Goal: Task Accomplishment & Management: Manage account settings

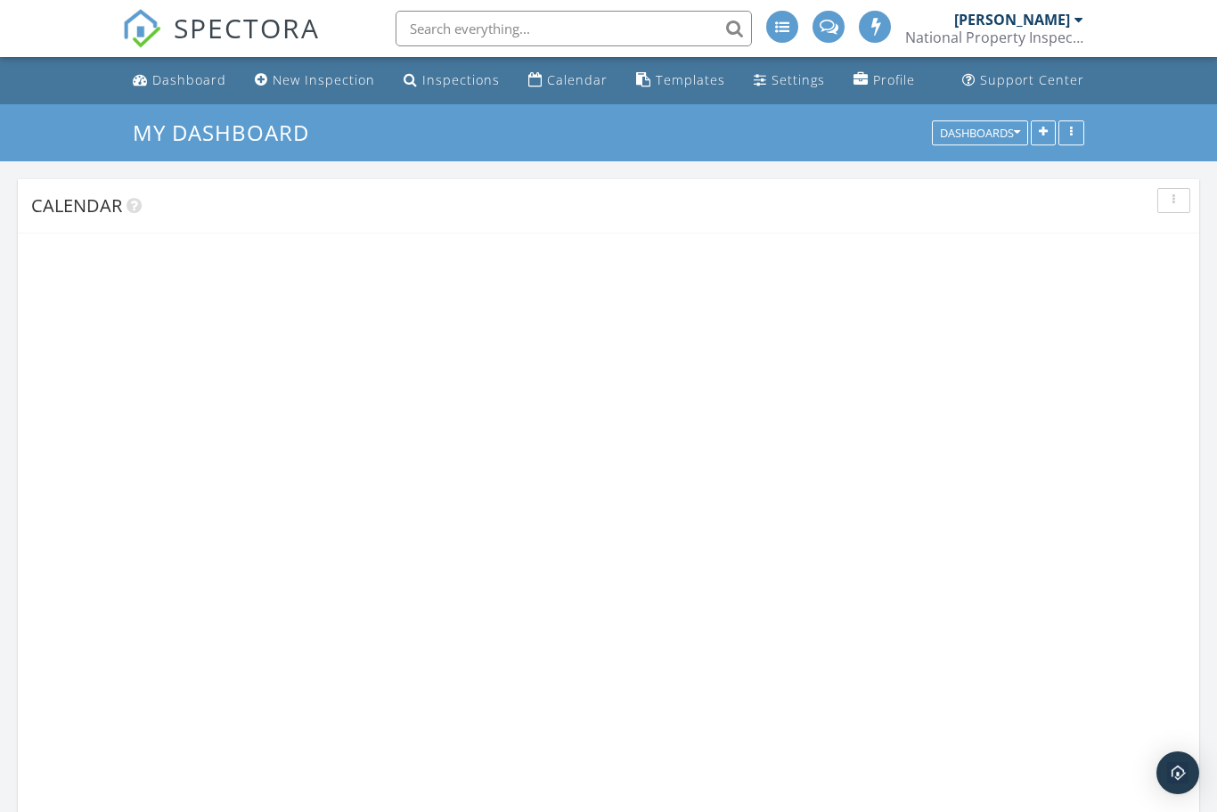
scroll to position [1578, 1218]
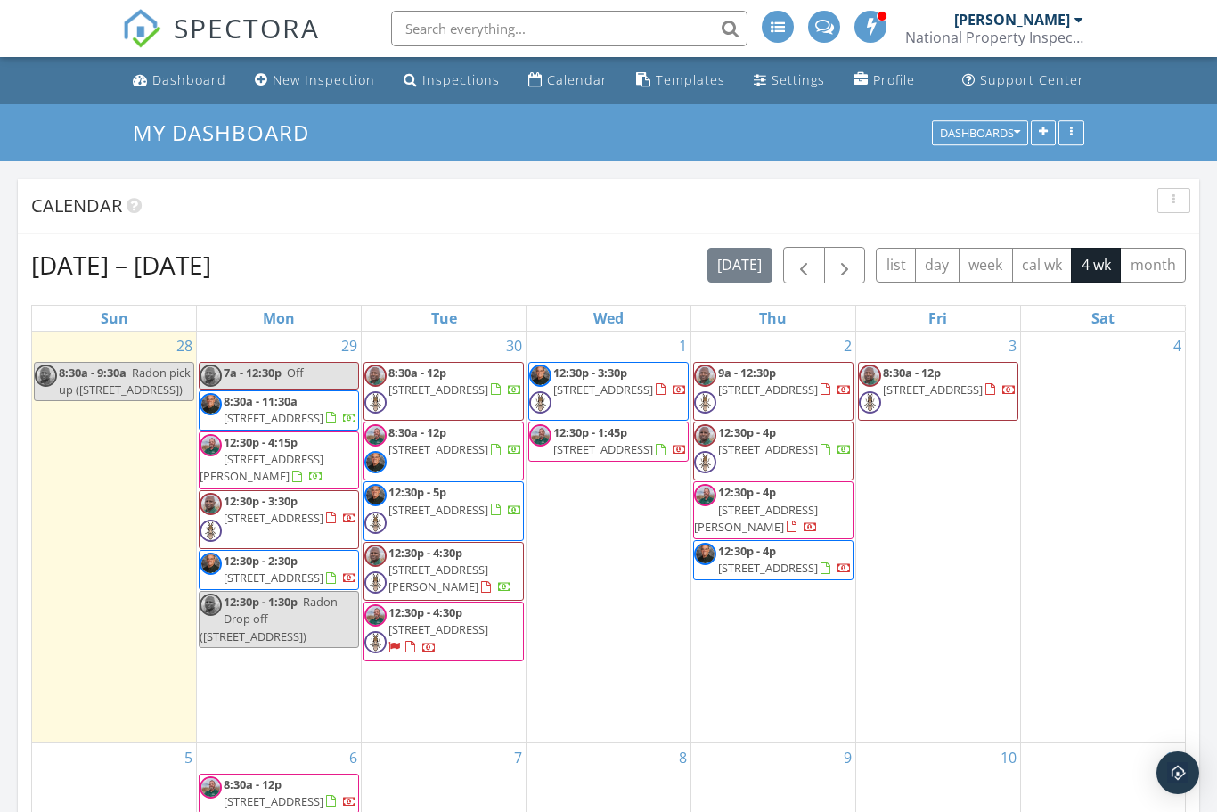
click at [157, 85] on div "Dashboard" at bounding box center [189, 79] width 74 height 17
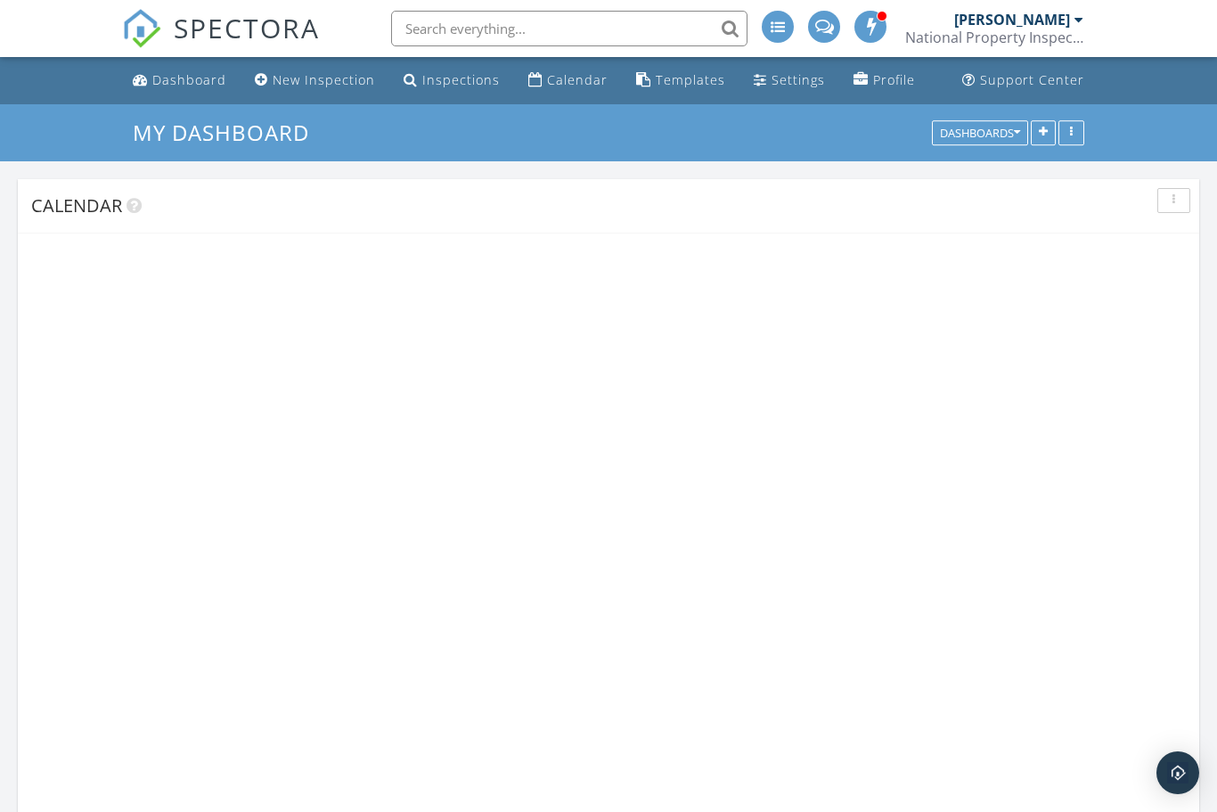
scroll to position [1578, 1218]
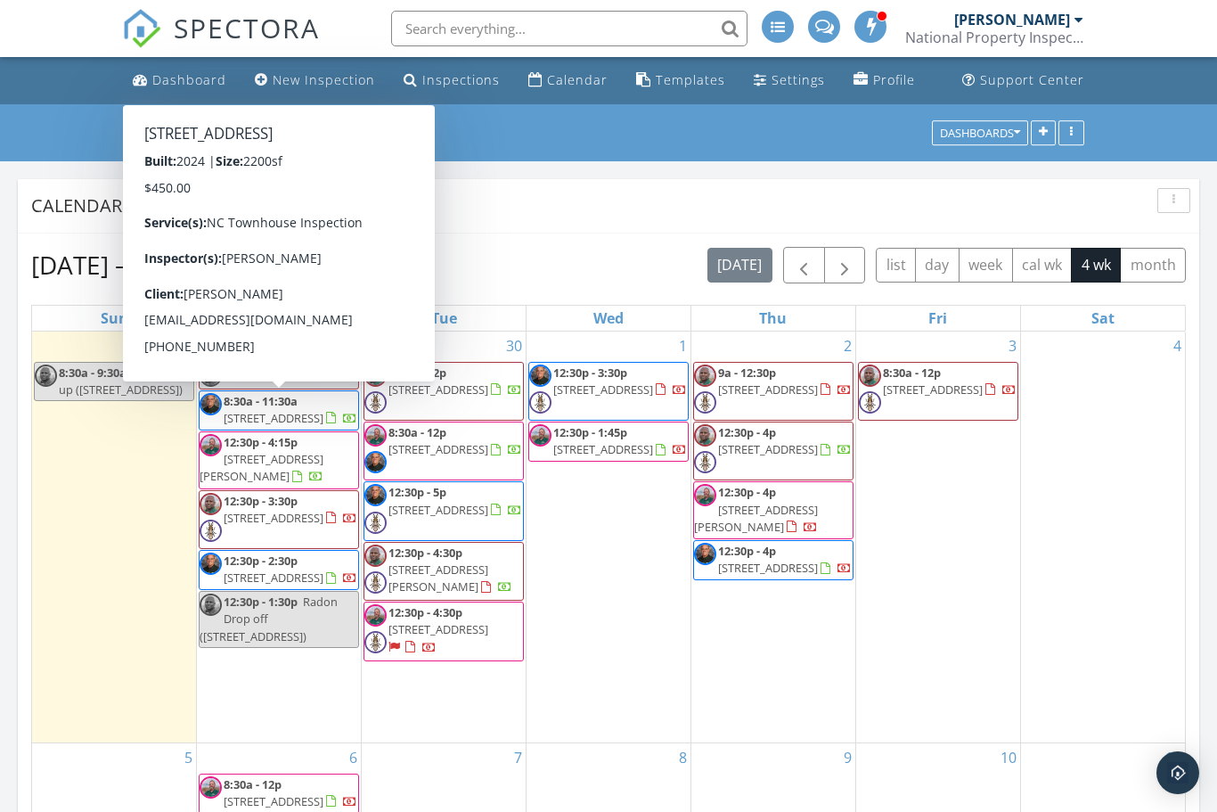
click at [316, 422] on span "[STREET_ADDRESS]" at bounding box center [274, 418] width 100 height 16
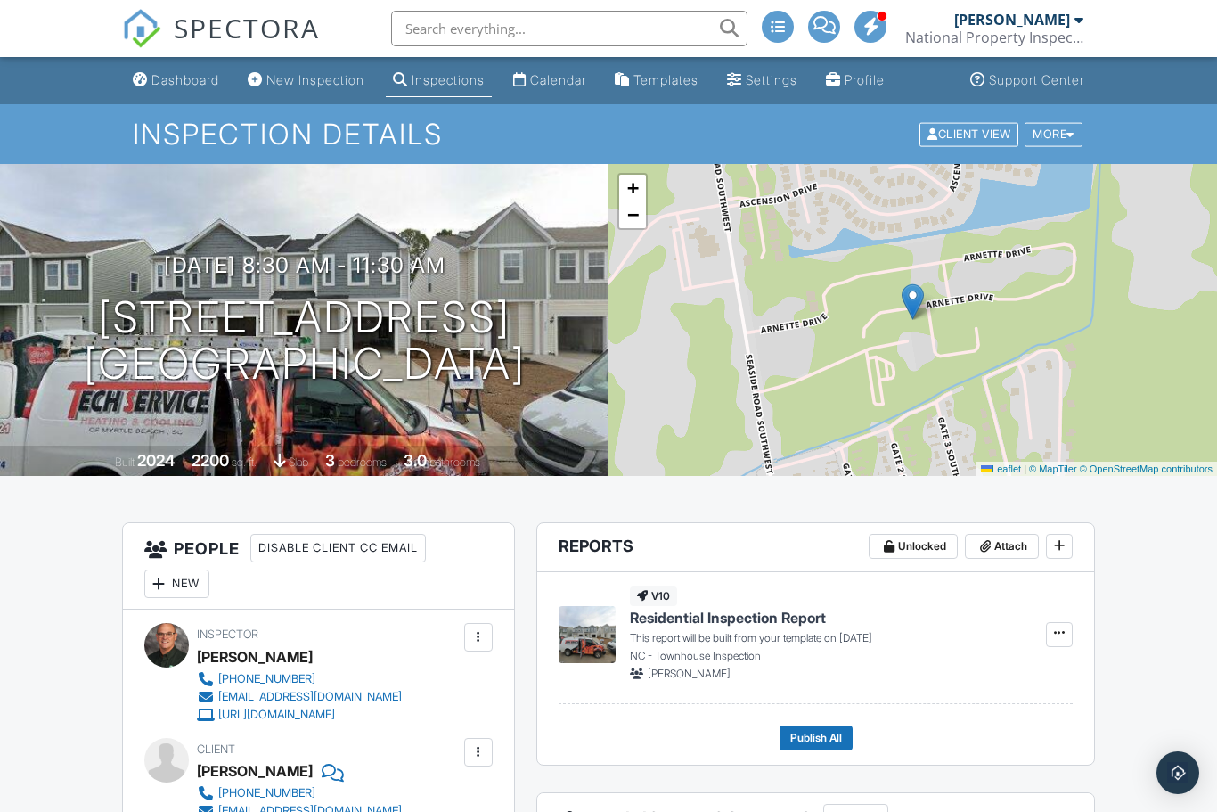
click at [192, 88] on link "Dashboard" at bounding box center [176, 80] width 101 height 33
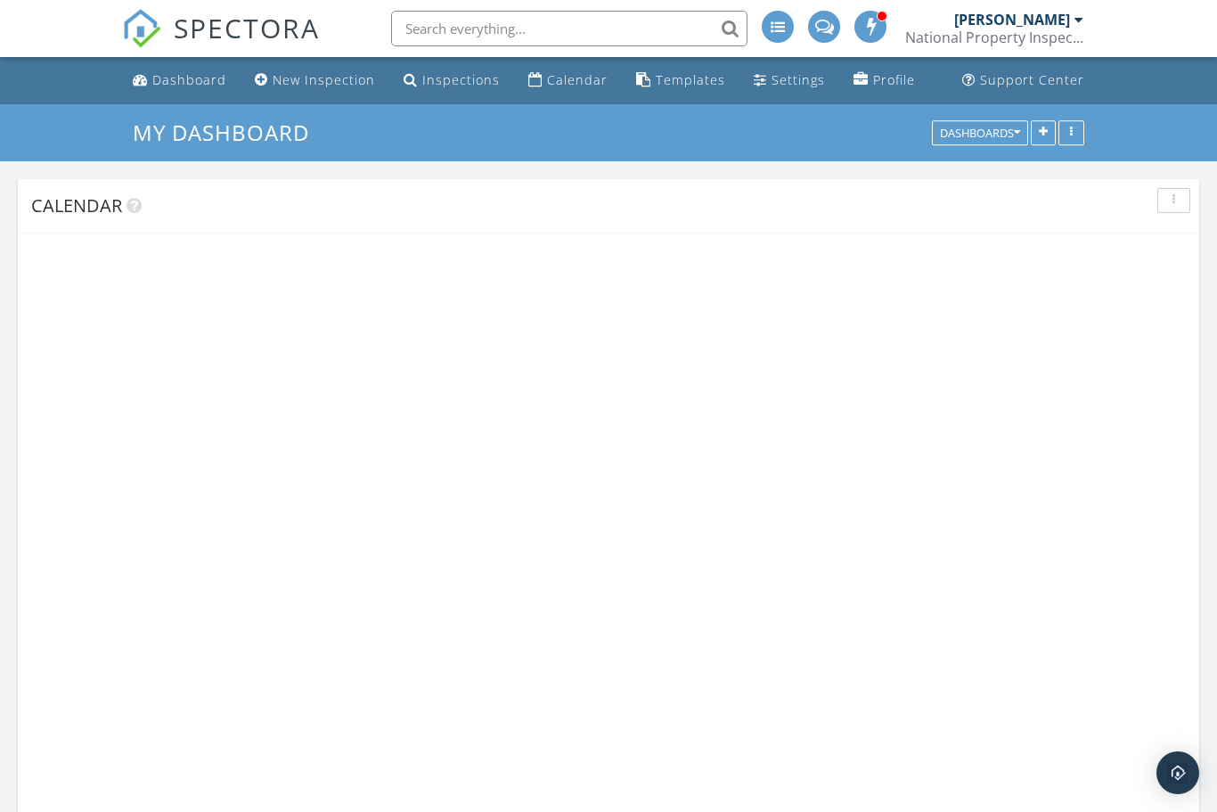
scroll to position [1578, 1218]
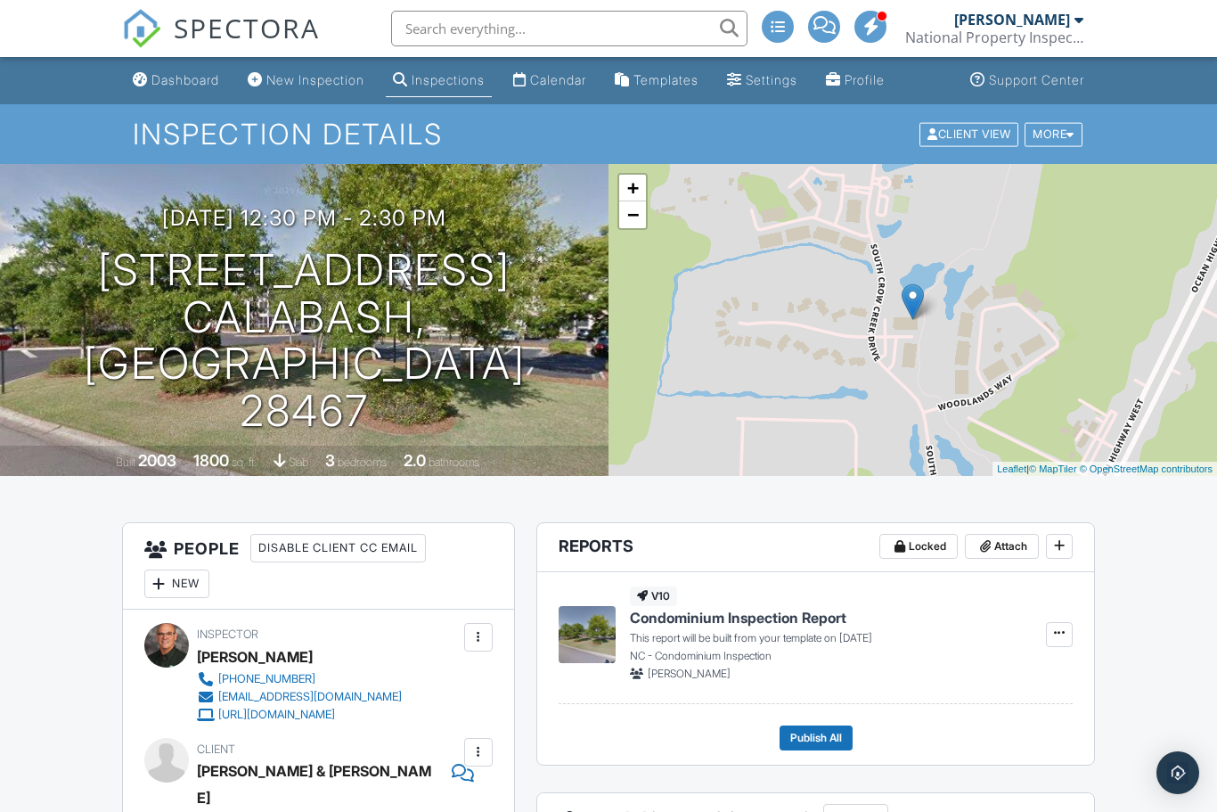
click at [173, 79] on div "Dashboard" at bounding box center [185, 79] width 68 height 15
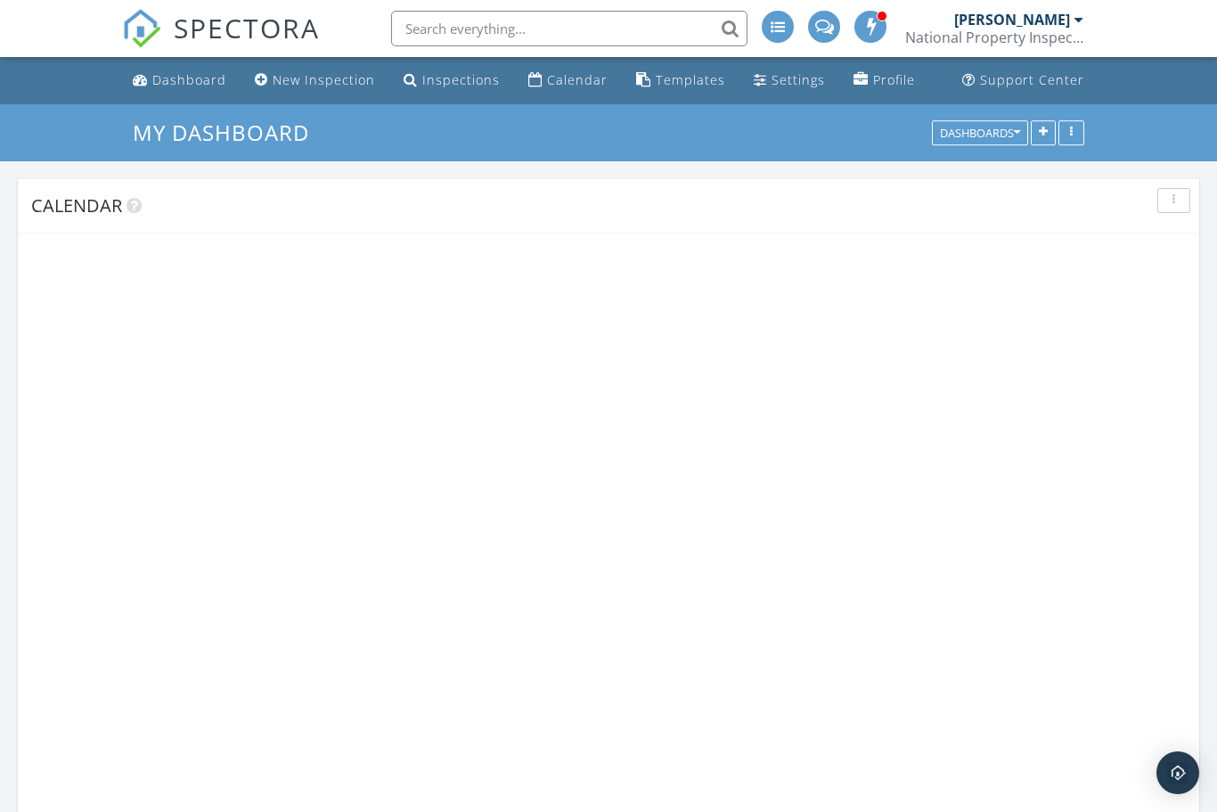
scroll to position [1578, 1218]
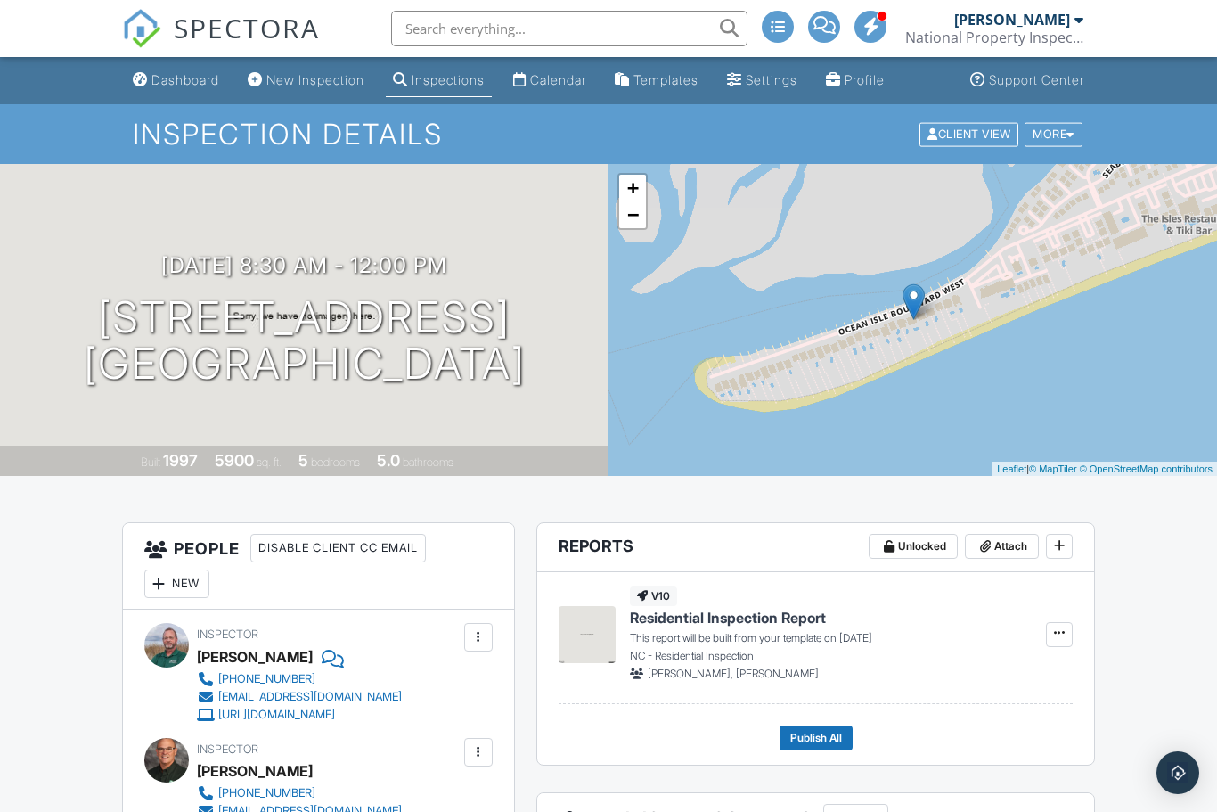
click at [168, 82] on div "Dashboard" at bounding box center [185, 79] width 68 height 15
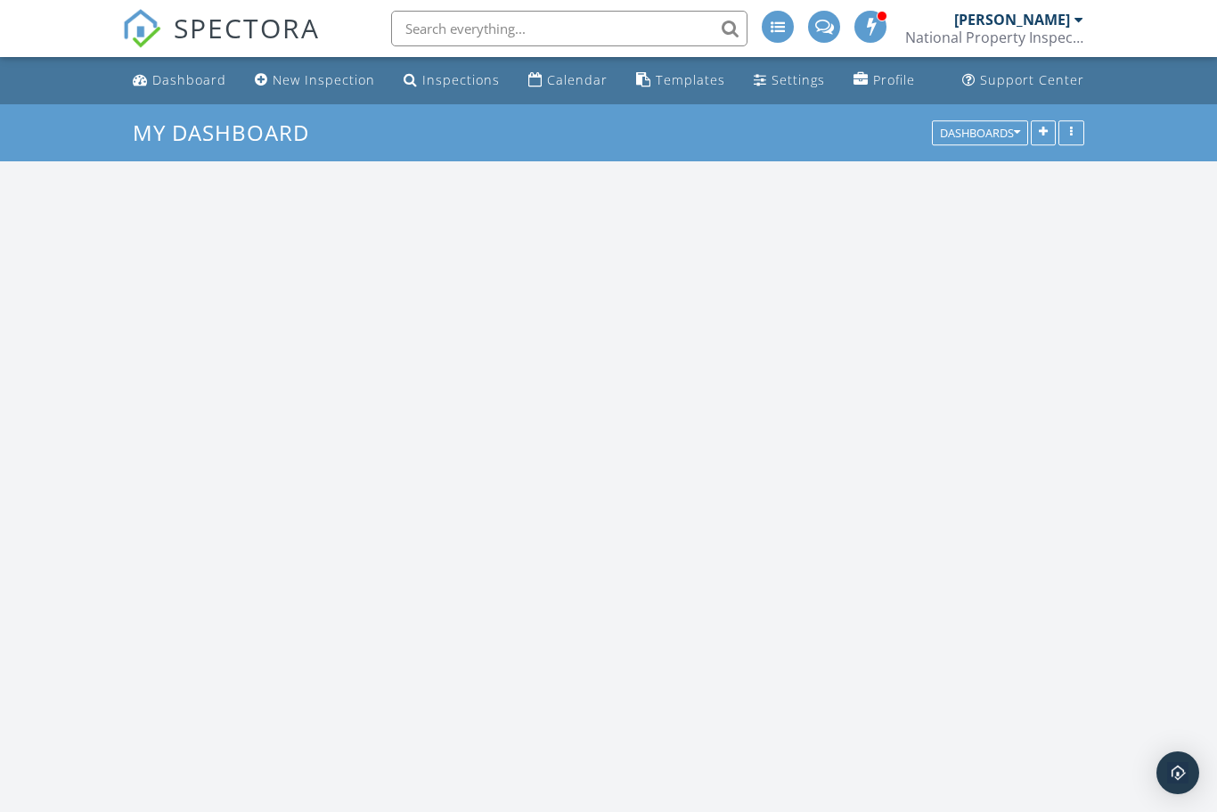
scroll to position [1578, 1218]
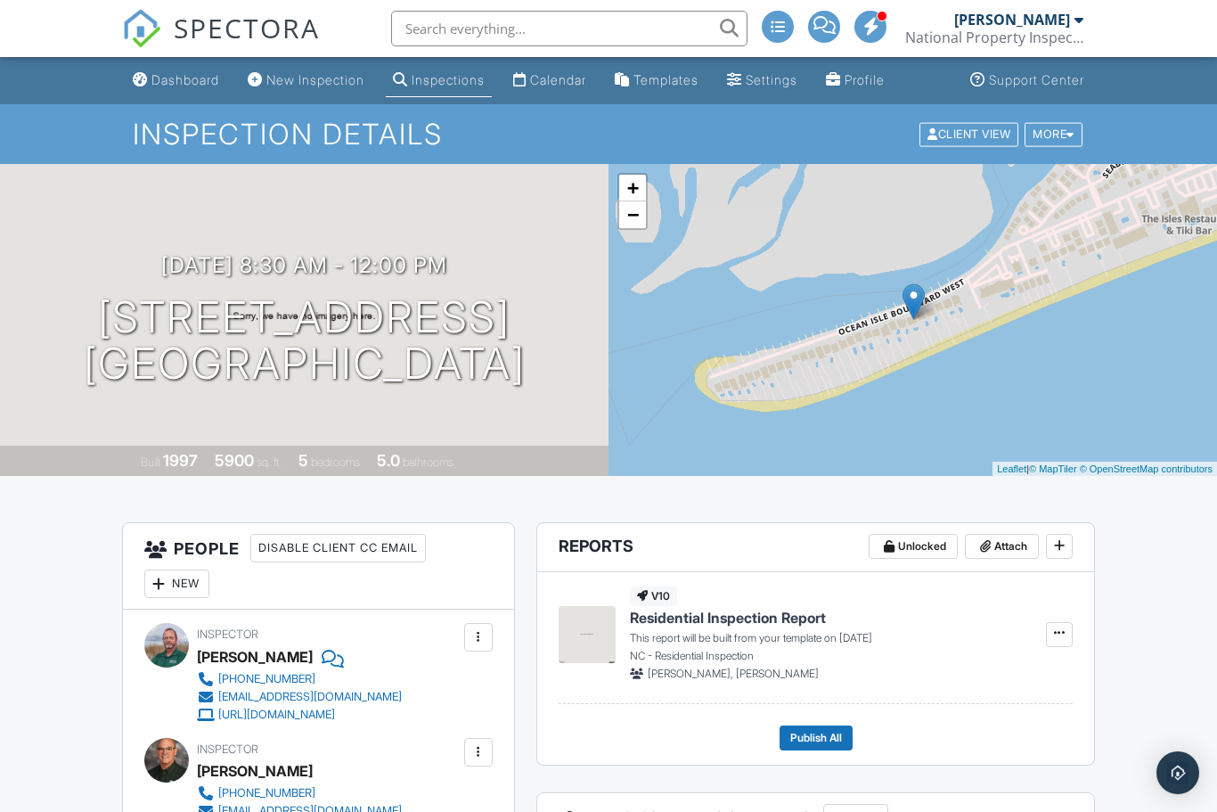
click at [183, 78] on div "Dashboard" at bounding box center [185, 79] width 68 height 15
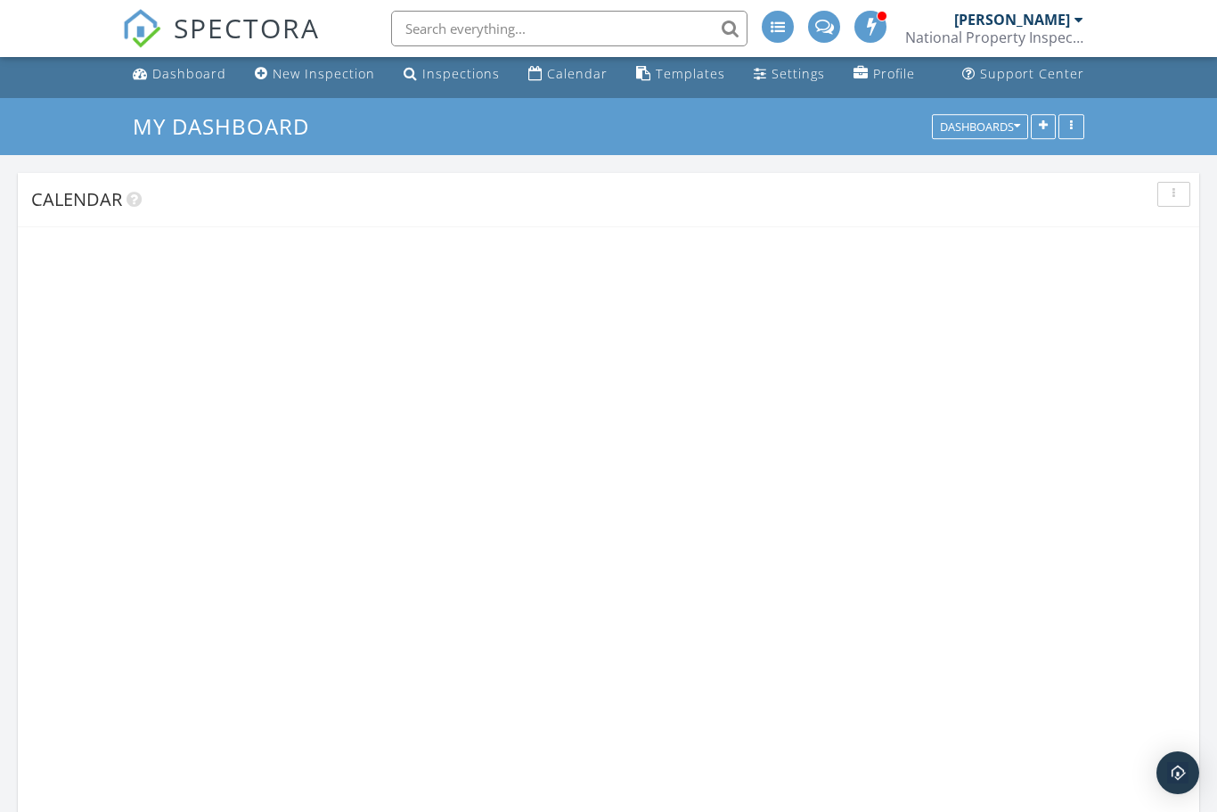
scroll to position [1578, 1218]
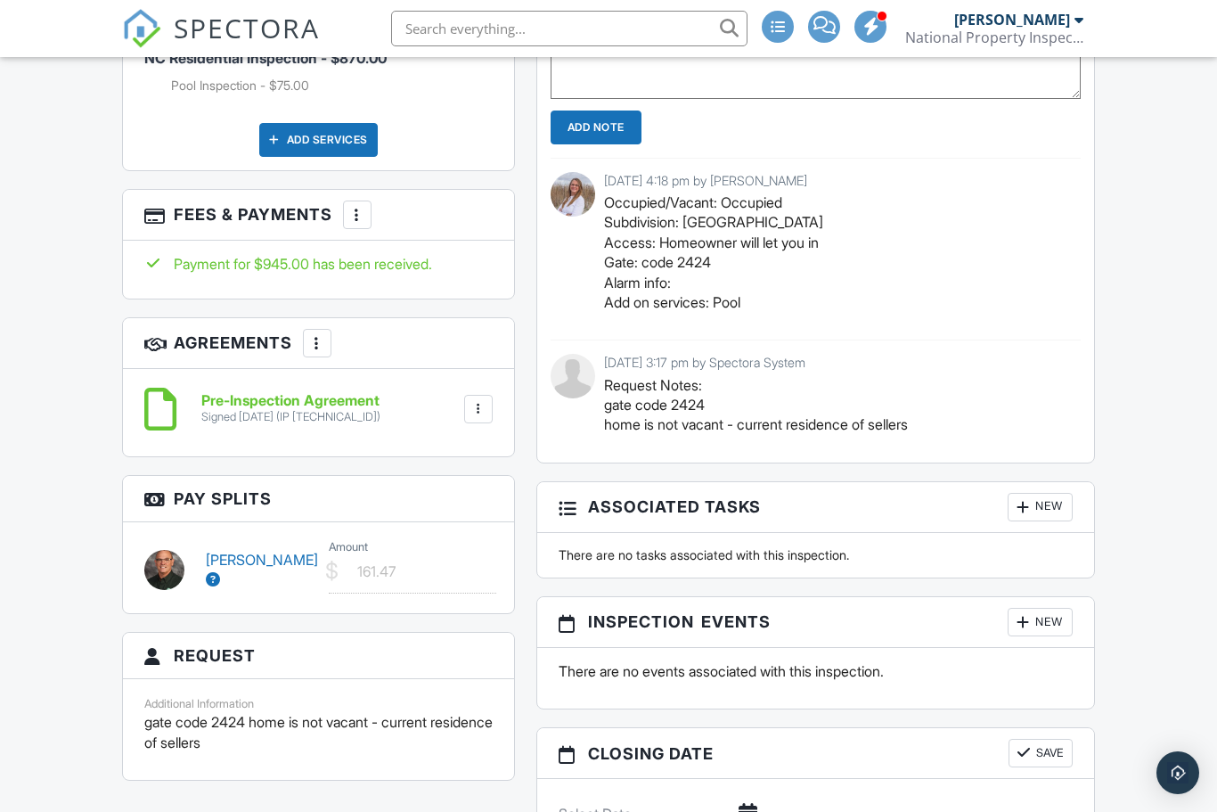
scroll to position [1448, 0]
click at [222, 554] on link "[PERSON_NAME]" at bounding box center [262, 568] width 112 height 37
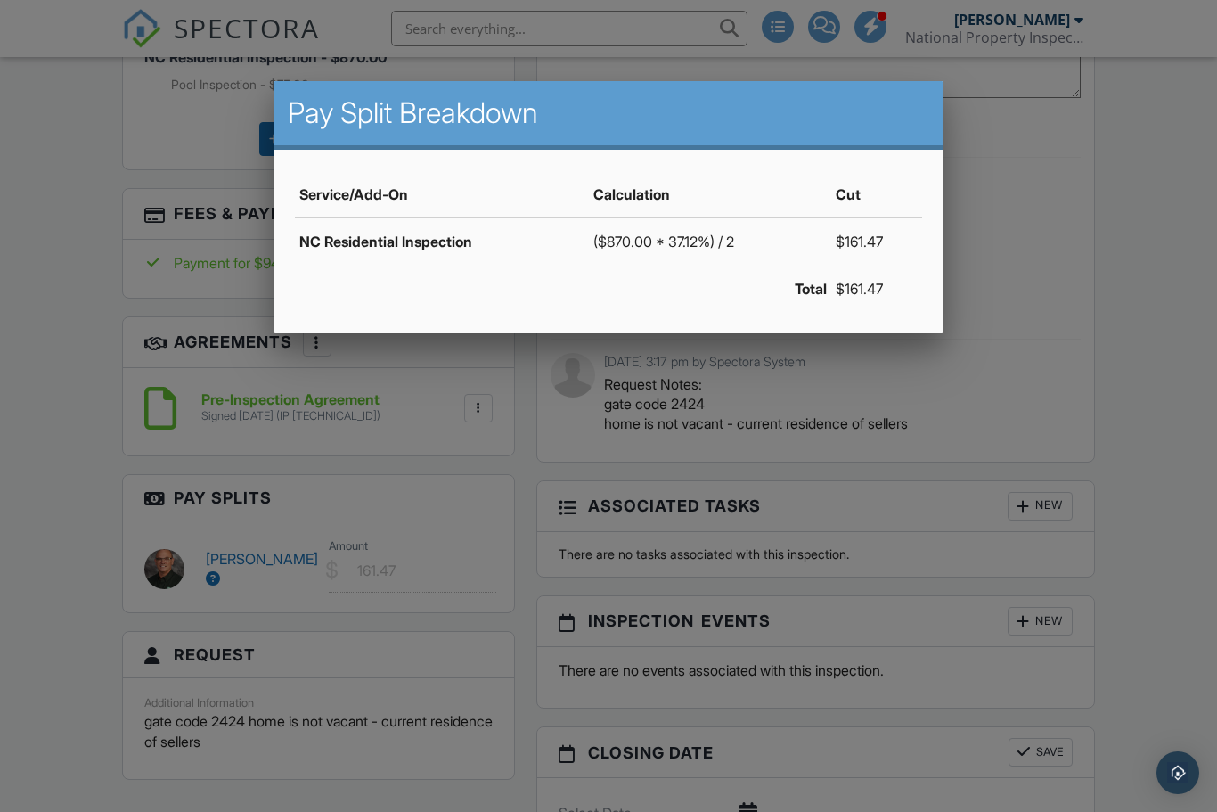
click at [1161, 653] on div at bounding box center [608, 418] width 1217 height 1015
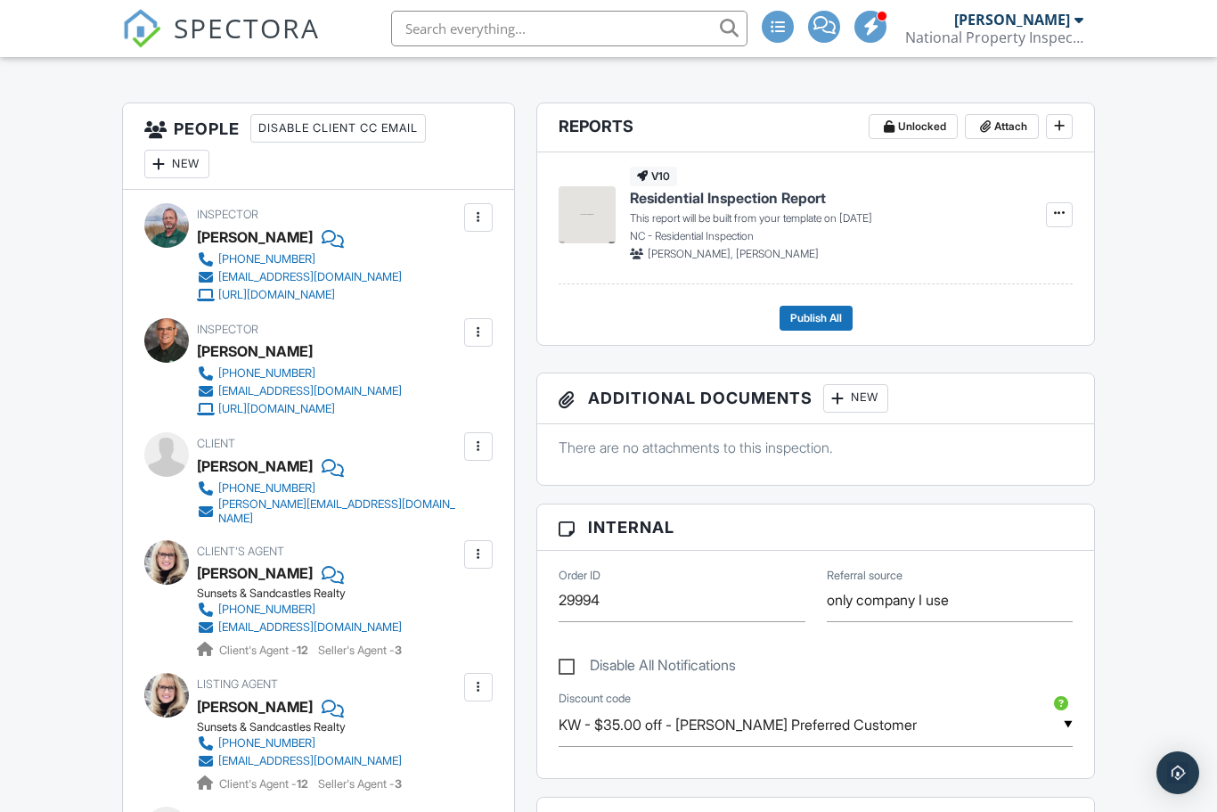
scroll to position [0, 0]
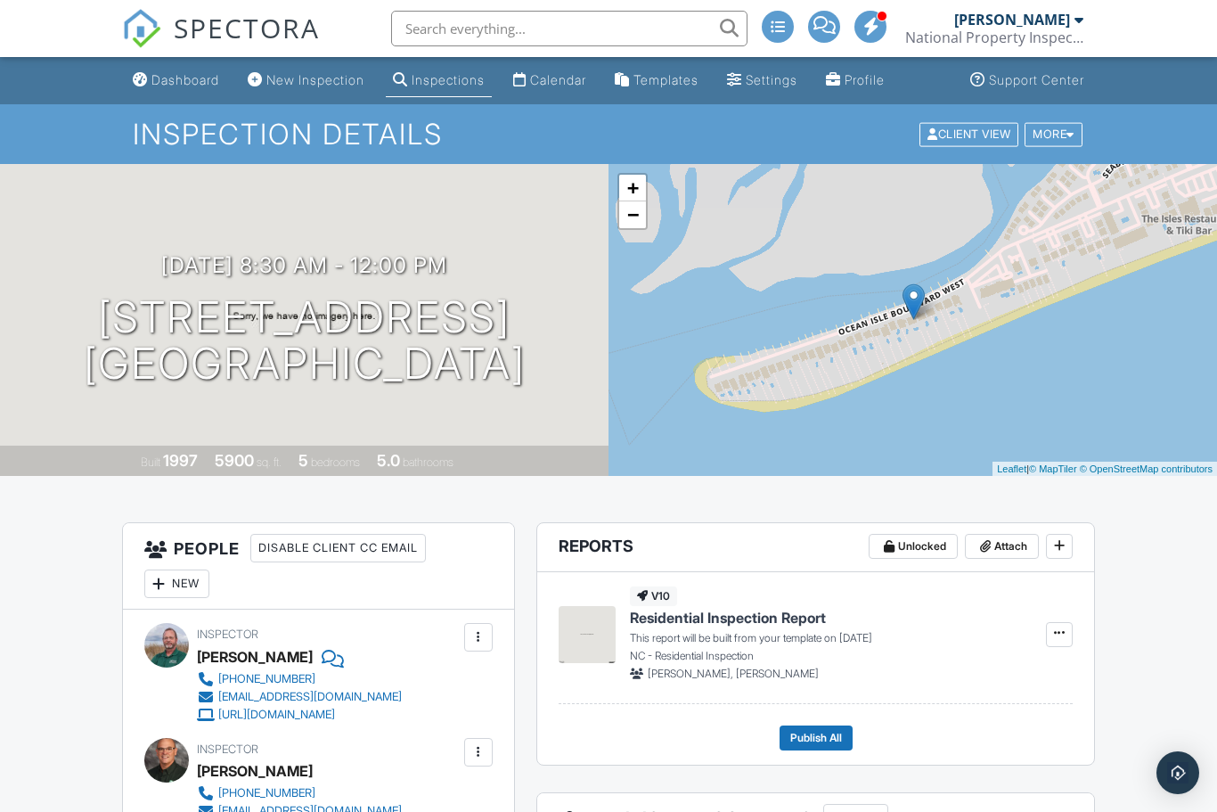
click at [168, 90] on link "Dashboard" at bounding box center [176, 80] width 101 height 33
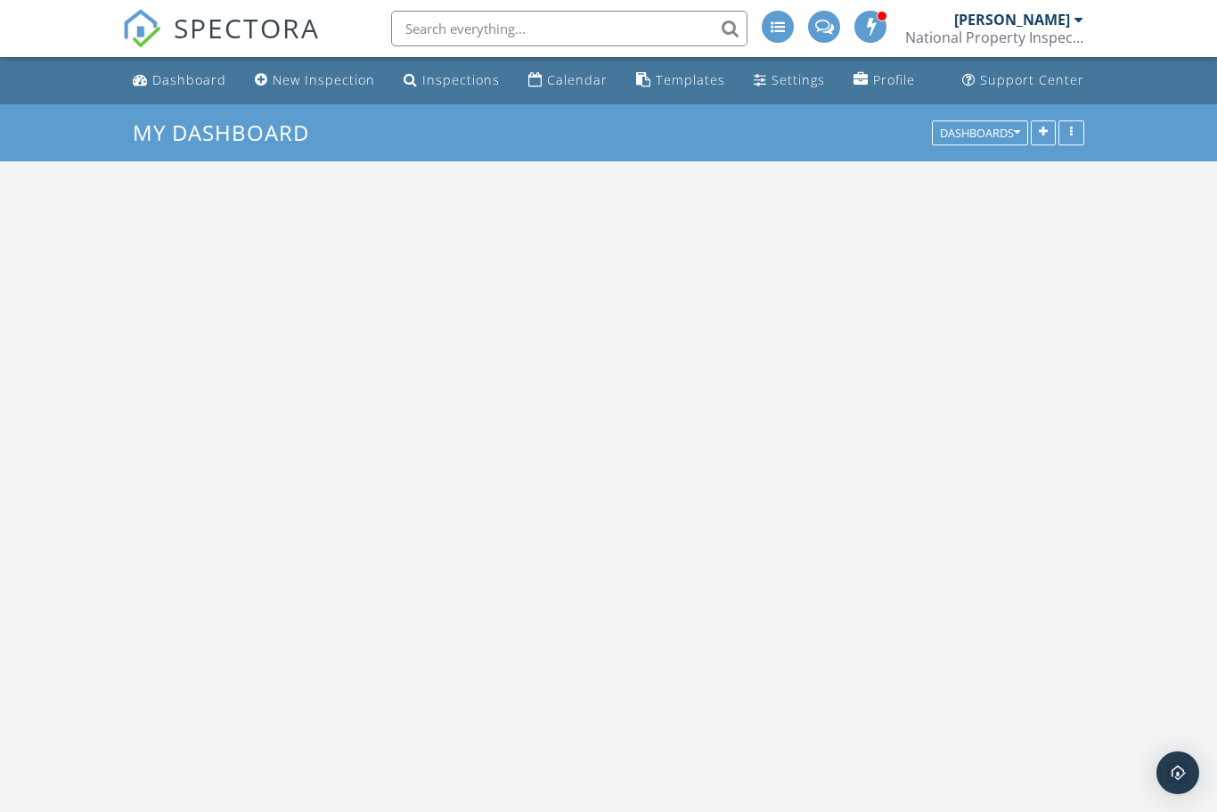
scroll to position [1578, 1218]
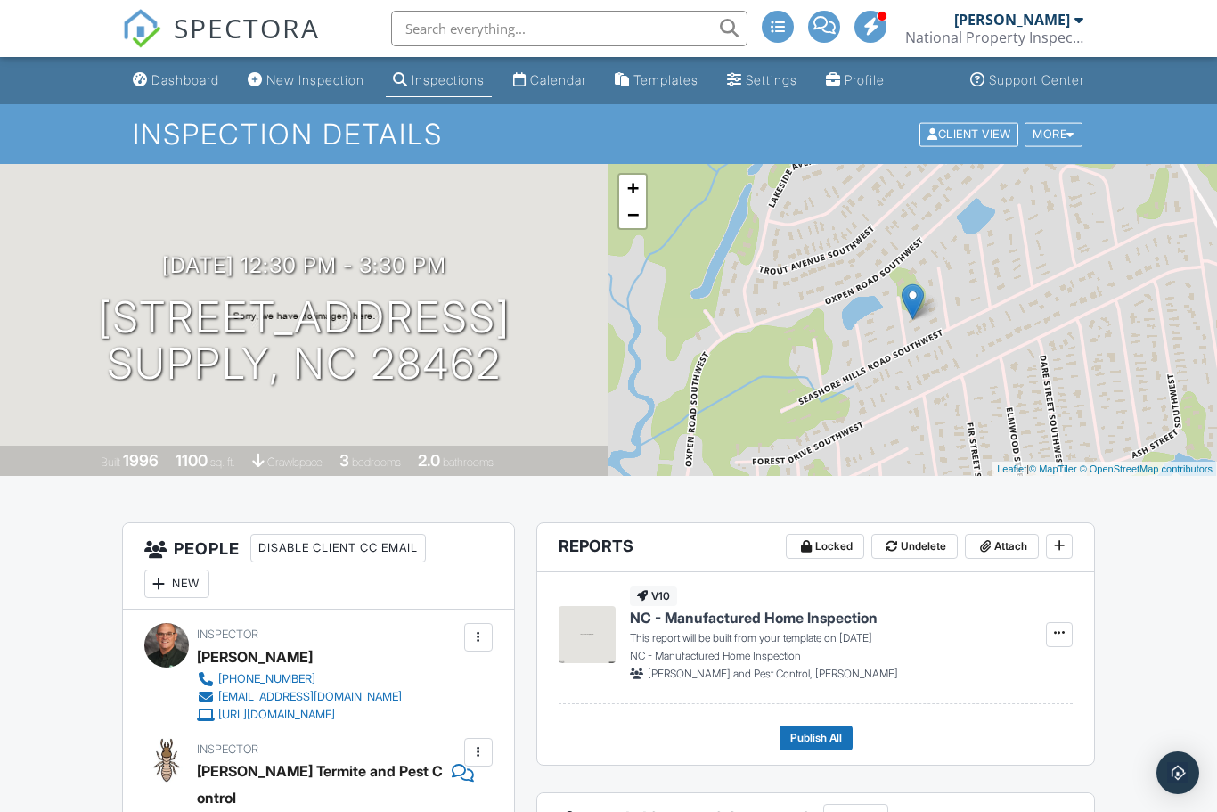
click at [157, 80] on div "Dashboard" at bounding box center [185, 79] width 68 height 15
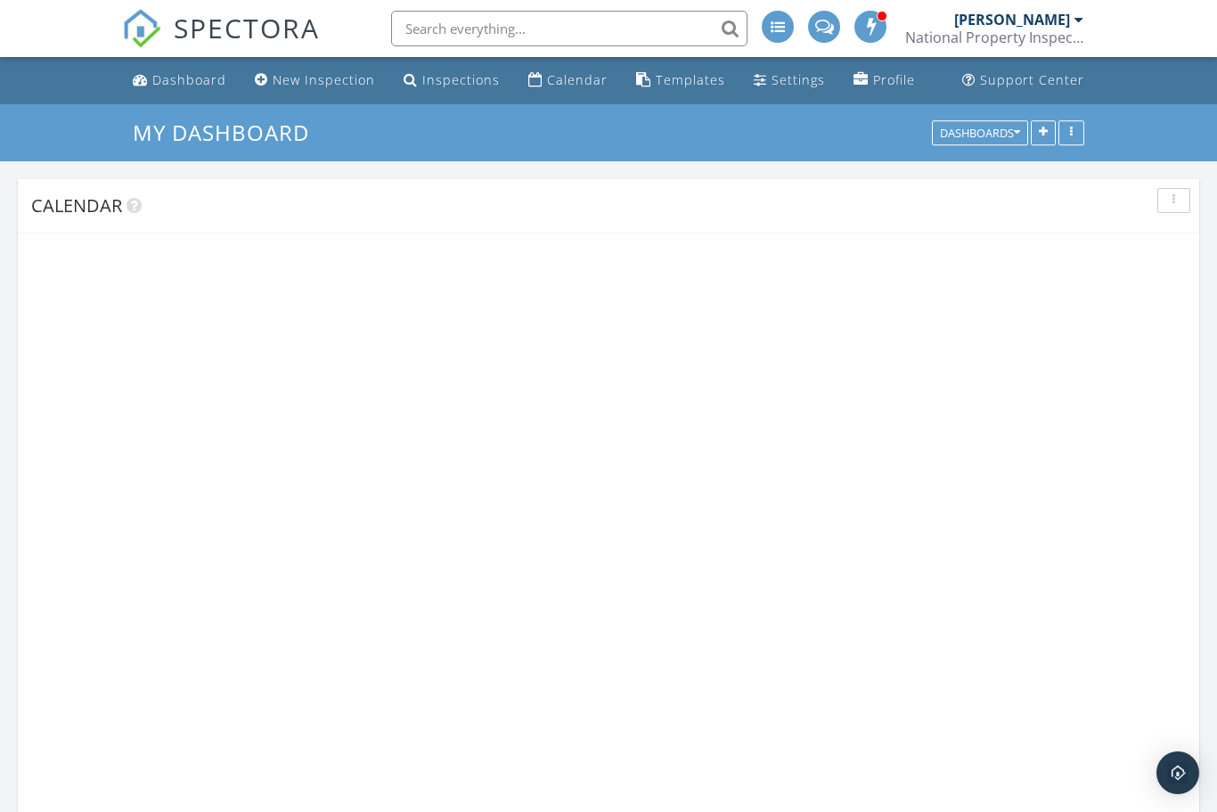
scroll to position [1578, 1218]
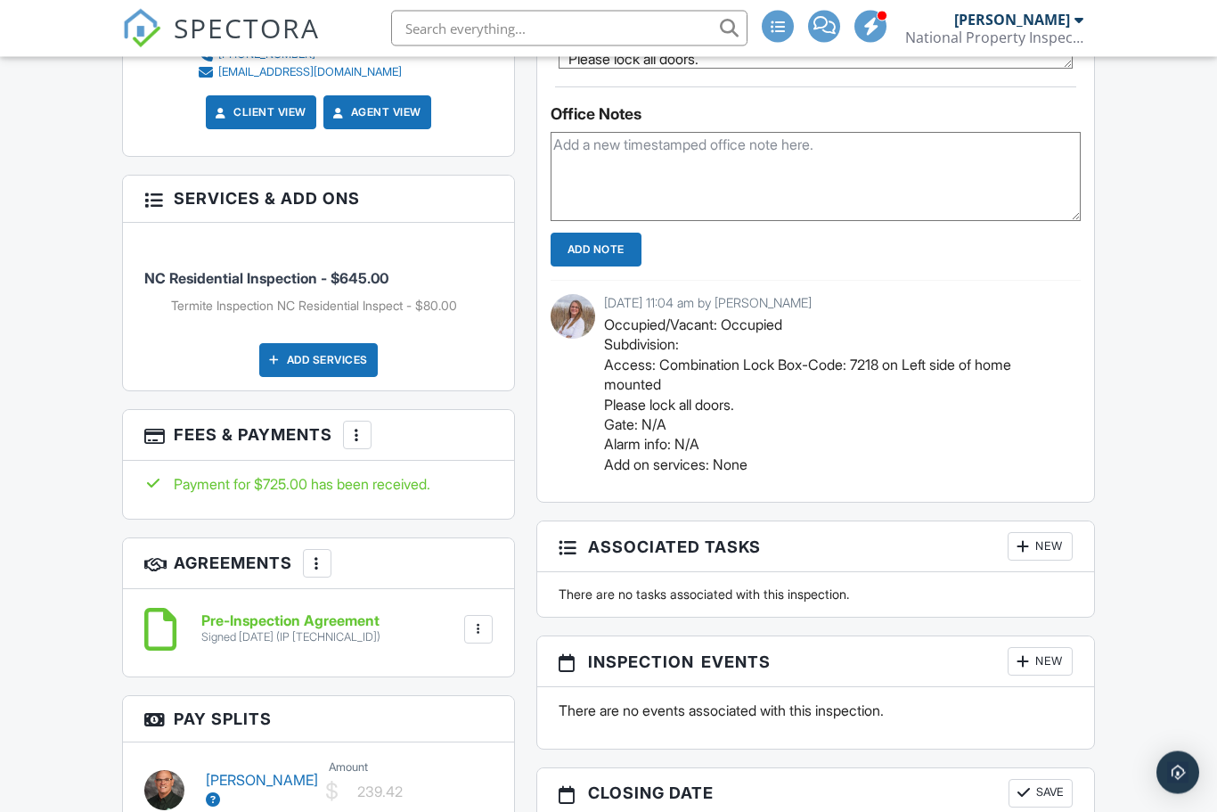
scroll to position [1327, 0]
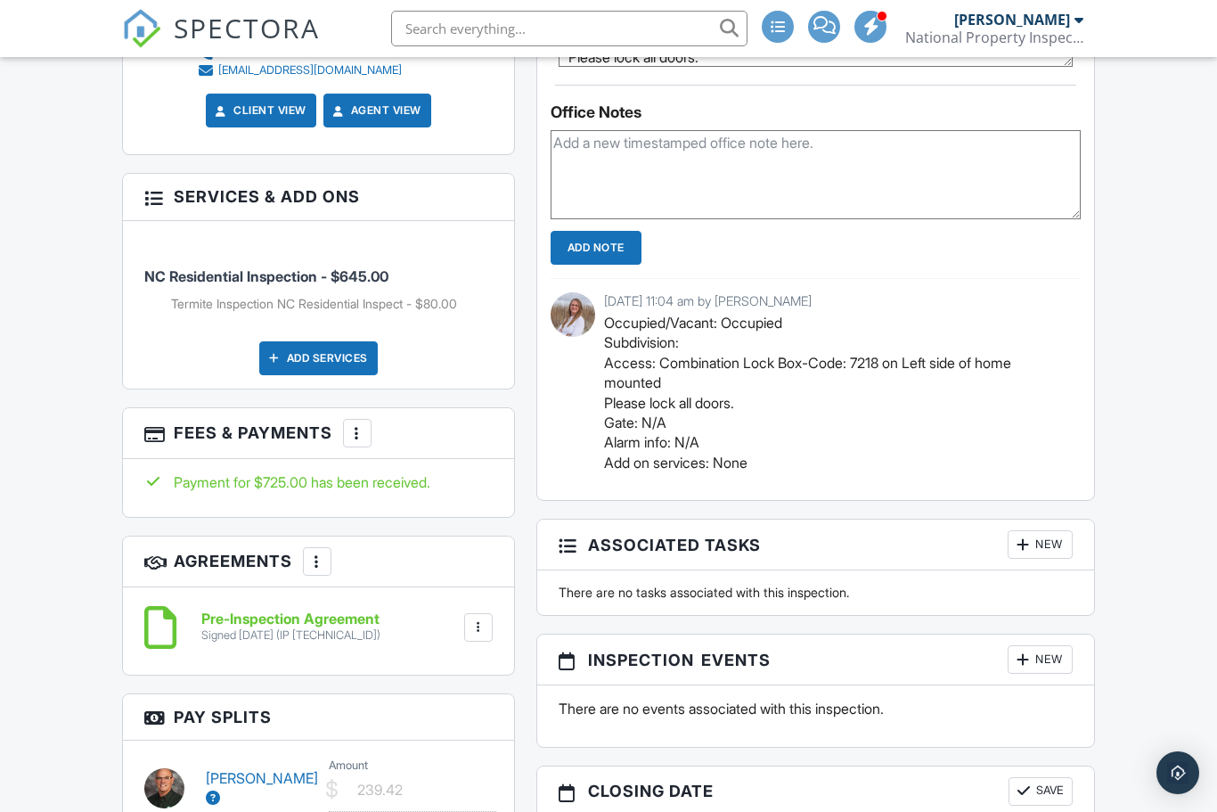
click at [224, 769] on link "[PERSON_NAME]" at bounding box center [262, 787] width 112 height 37
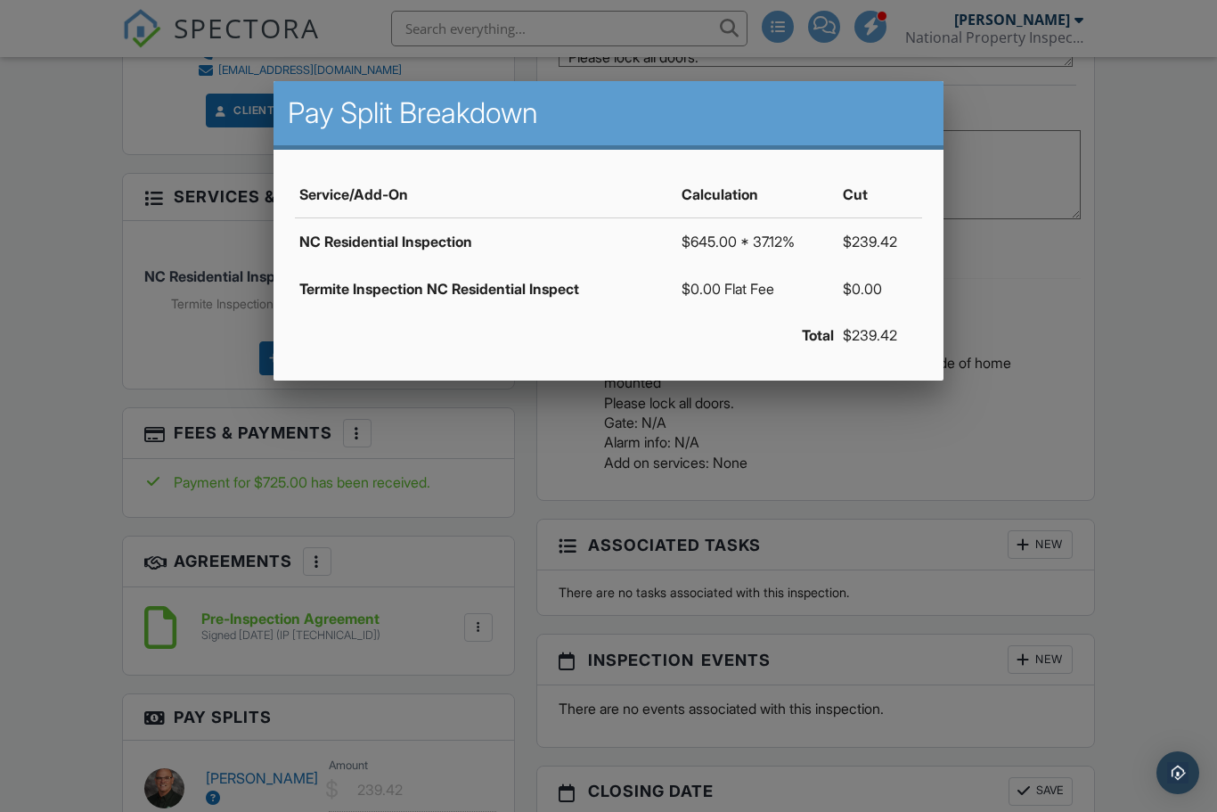
click at [1128, 591] on div at bounding box center [608, 418] width 1217 height 1015
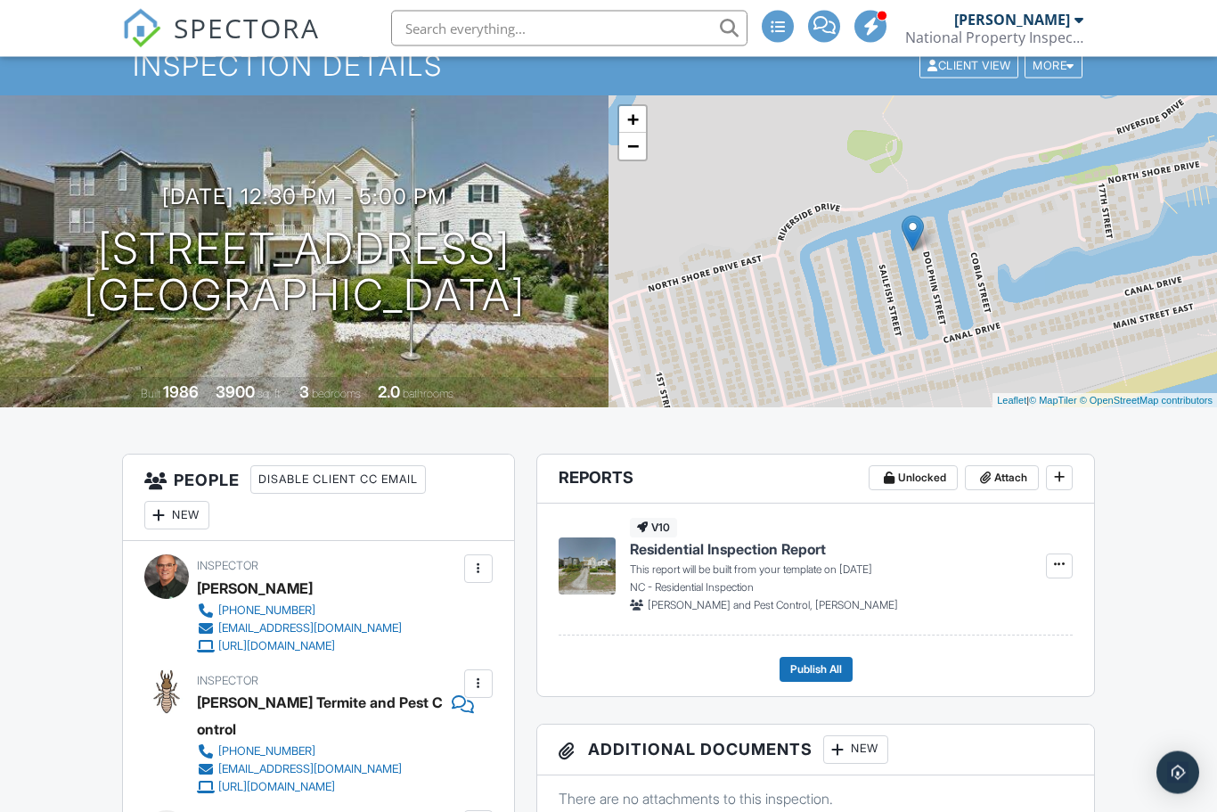
scroll to position [0, 0]
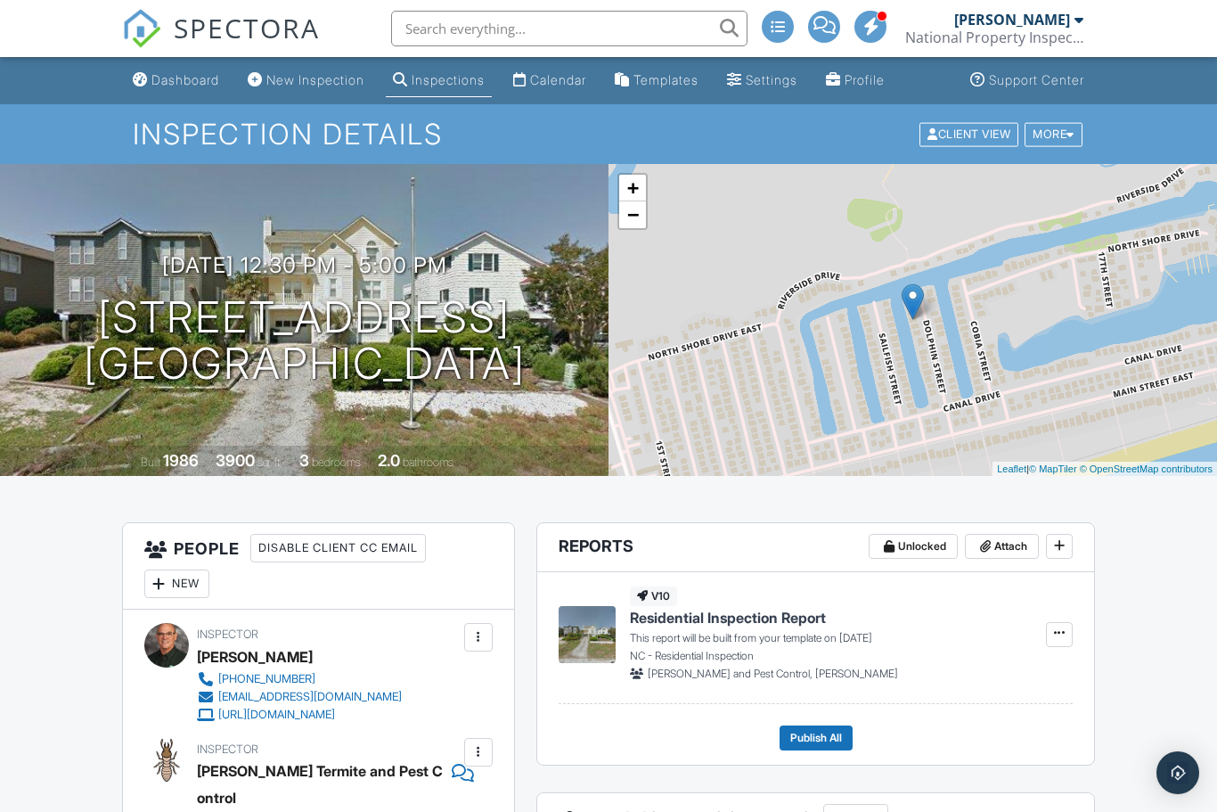
click at [167, 93] on link "Dashboard" at bounding box center [176, 80] width 101 height 33
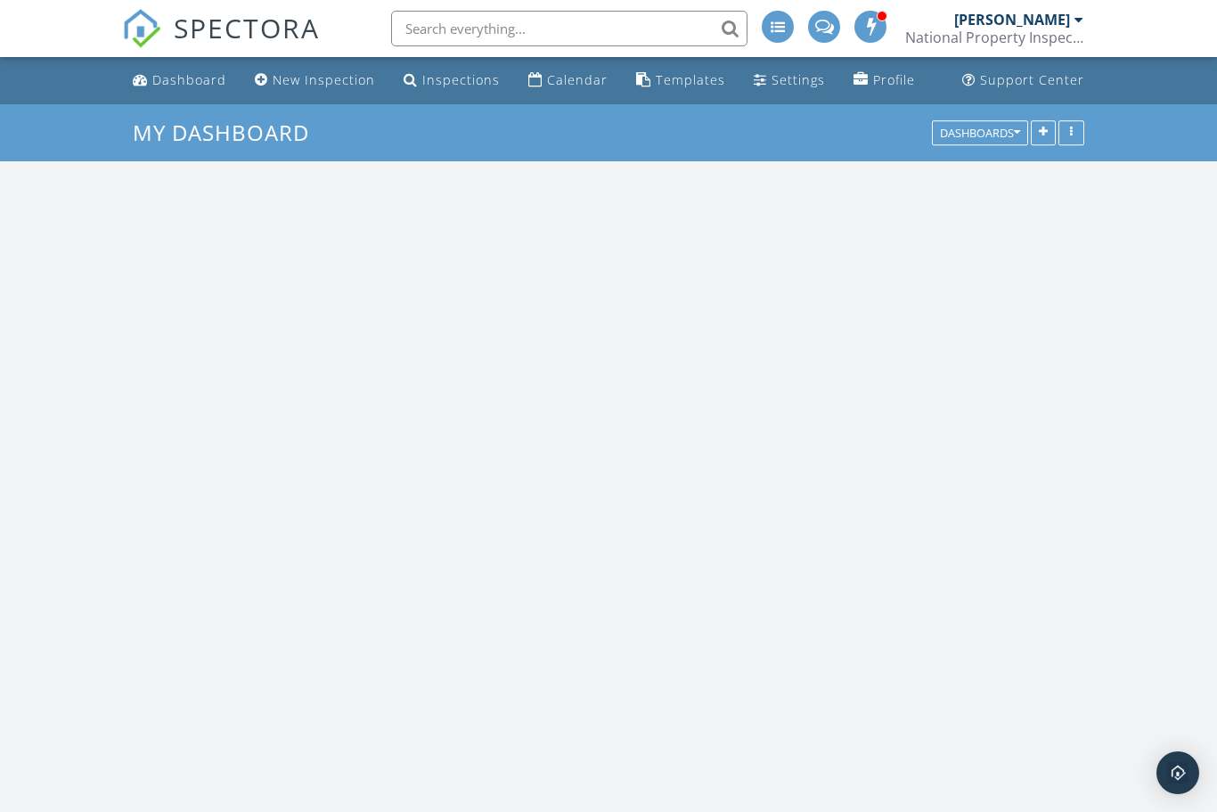
scroll to position [1578, 1218]
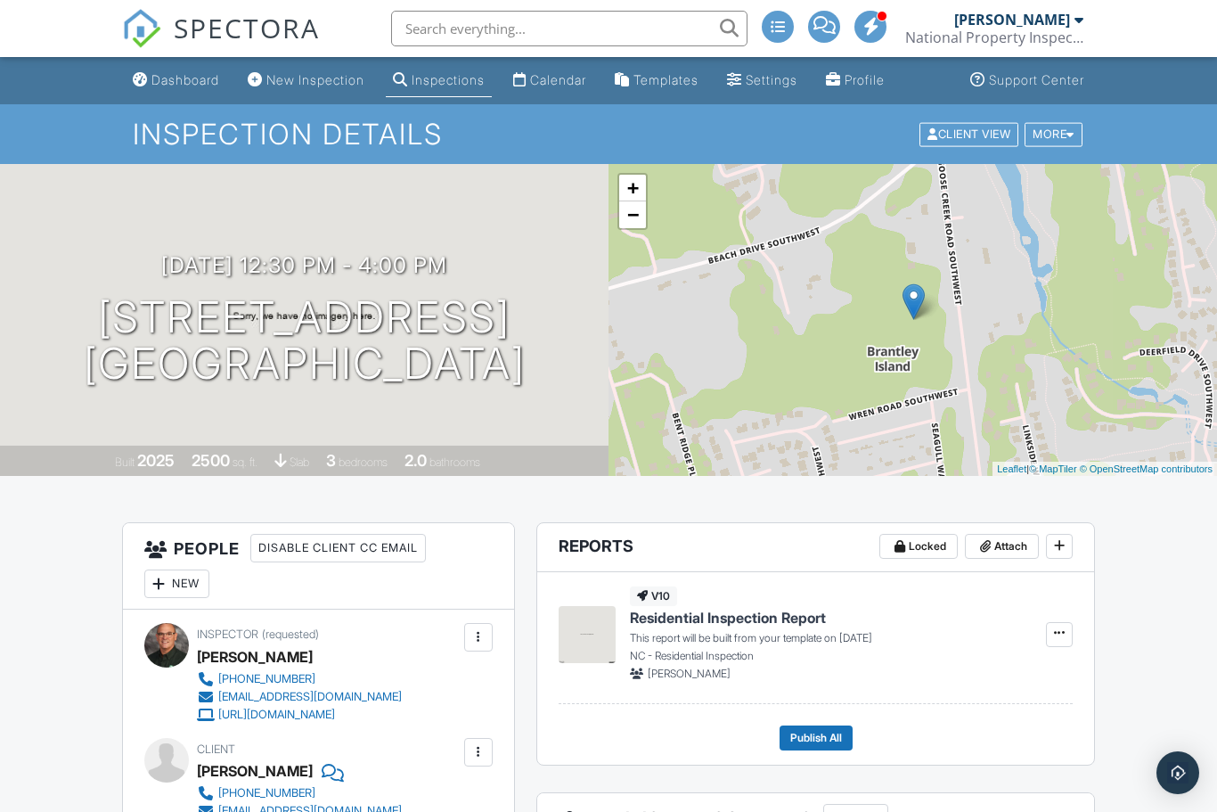
click at [173, 86] on div "Dashboard" at bounding box center [185, 79] width 68 height 15
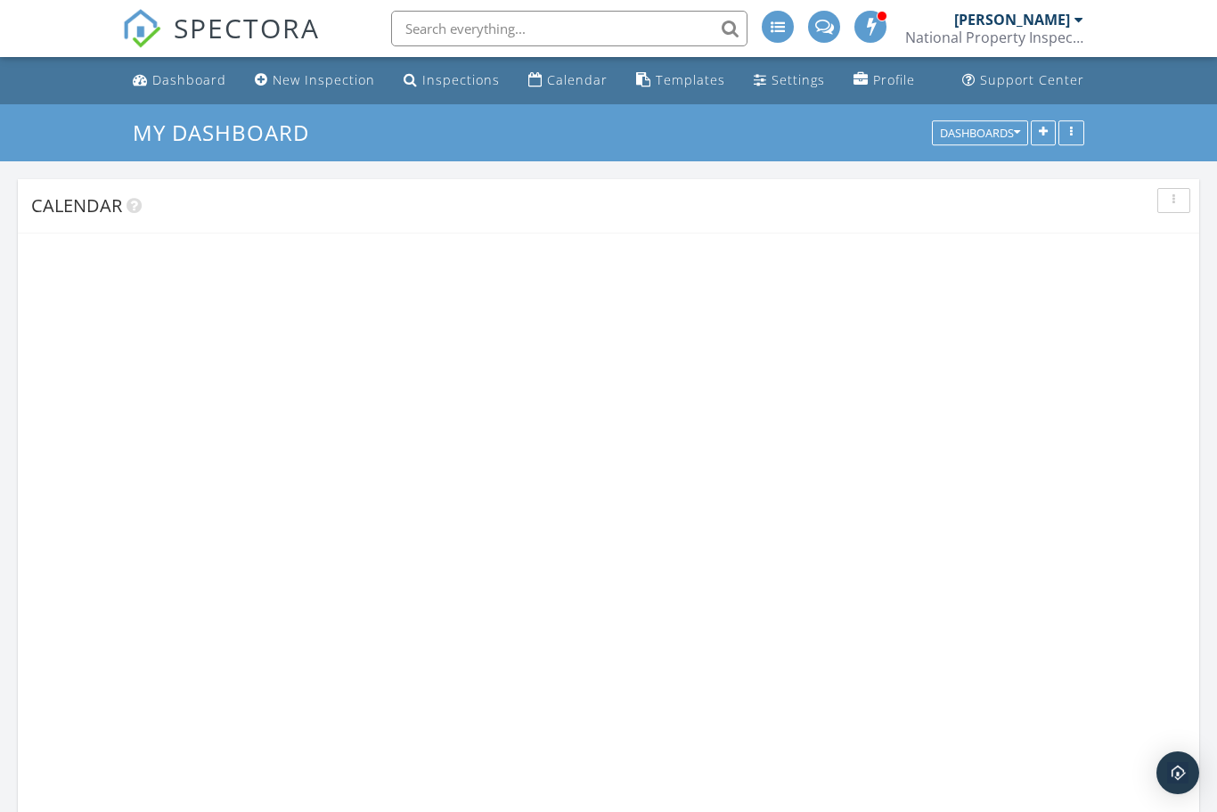
scroll to position [1578, 1218]
